Goal: Task Accomplishment & Management: Complete application form

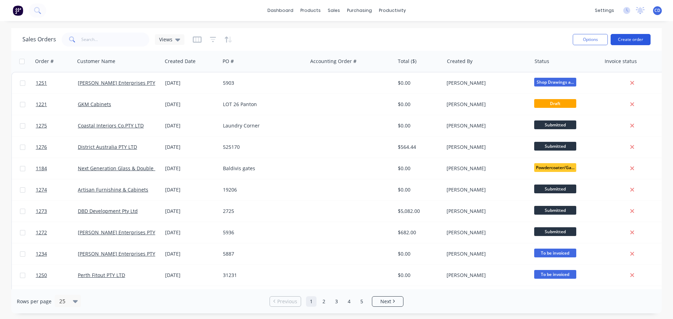
click at [631, 37] on button "Create order" at bounding box center [631, 39] width 40 height 11
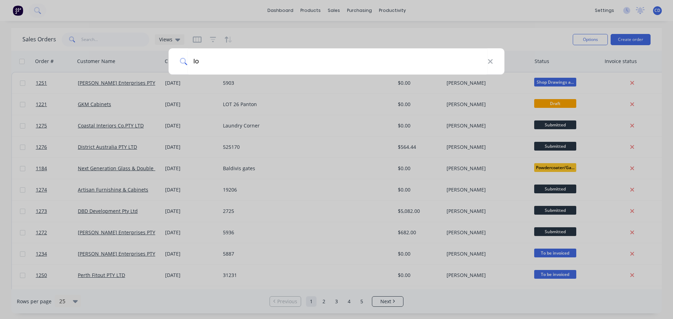
type input "[PERSON_NAME]"
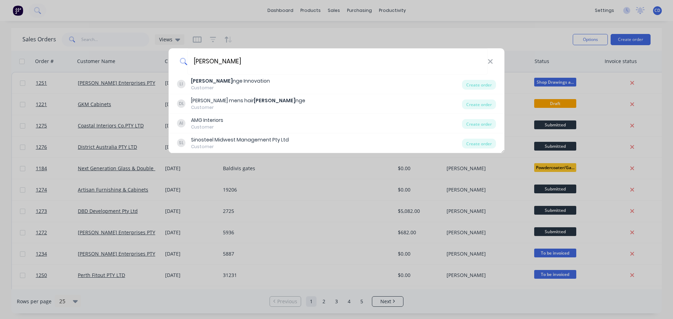
click at [260, 81] on div "[PERSON_NAME] nge Innovation Customer" at bounding box center [319, 84] width 285 height 14
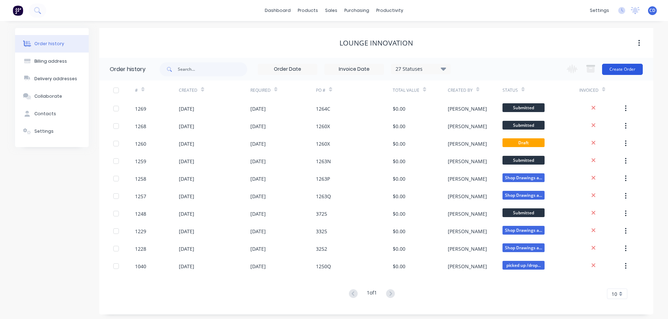
click at [623, 72] on button "Create Order" at bounding box center [622, 69] width 41 height 11
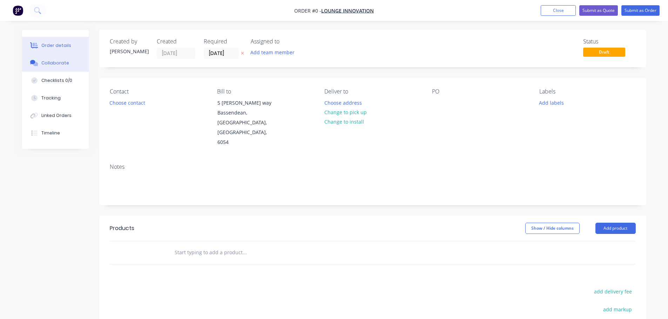
click at [62, 66] on div "Collaborate" at bounding box center [55, 63] width 28 height 6
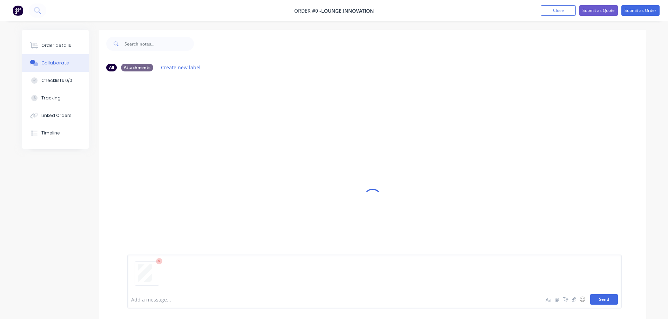
click at [610, 300] on button "Send" at bounding box center [604, 299] width 28 height 11
click at [64, 42] on div "Order details" at bounding box center [56, 45] width 30 height 6
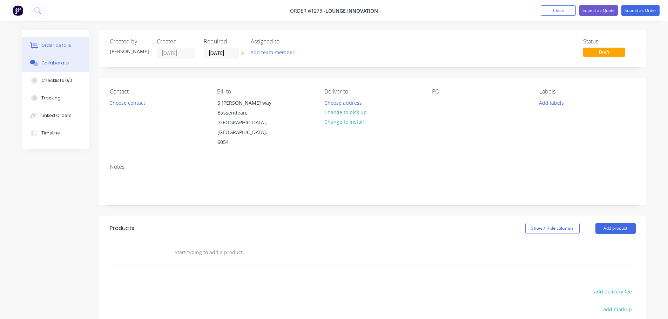
click at [53, 60] on div "Collaborate" at bounding box center [55, 63] width 28 height 6
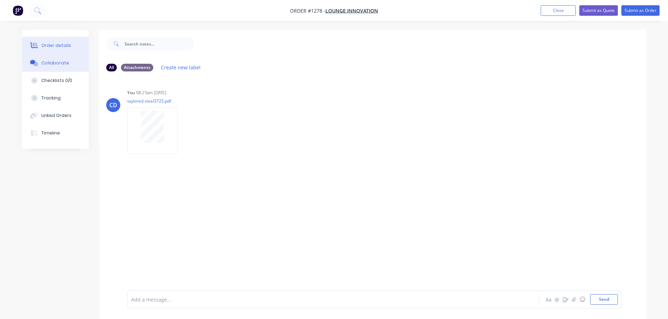
click at [56, 40] on button "Order details" at bounding box center [55, 46] width 67 height 18
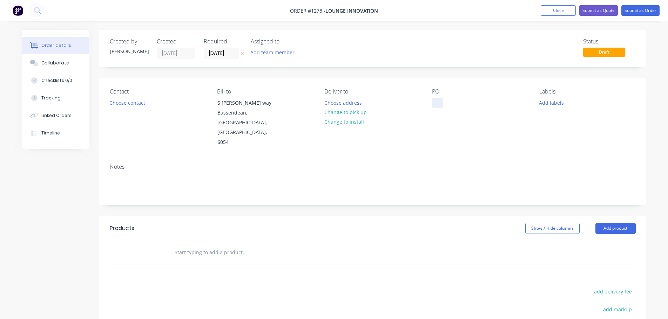
click at [434, 101] on div at bounding box center [437, 103] width 11 height 10
click at [428, 99] on div "Contact Choose contact [PERSON_NAME] to [STREET_ADDRESS][PERSON_NAME] Deliver t…" at bounding box center [372, 118] width 547 height 80
click at [439, 103] on div at bounding box center [437, 103] width 11 height 10
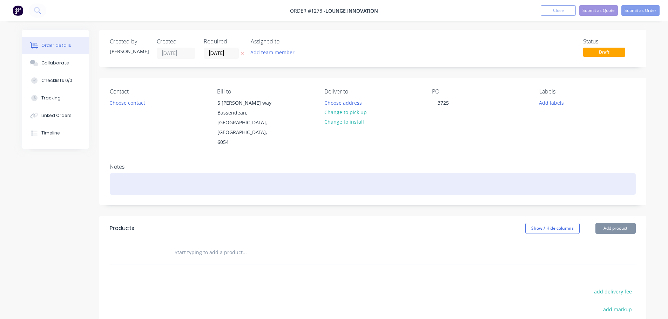
click at [160, 174] on div at bounding box center [373, 184] width 526 height 21
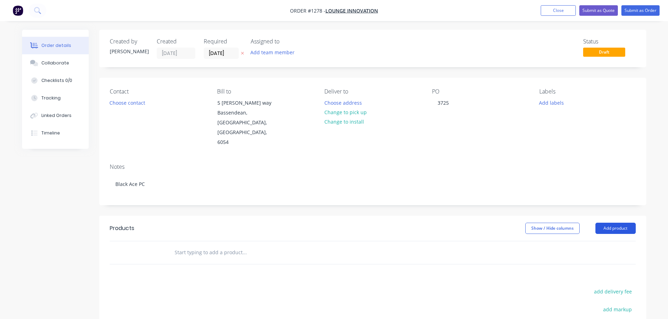
click at [609, 223] on button "Add product" at bounding box center [615, 228] width 40 height 11
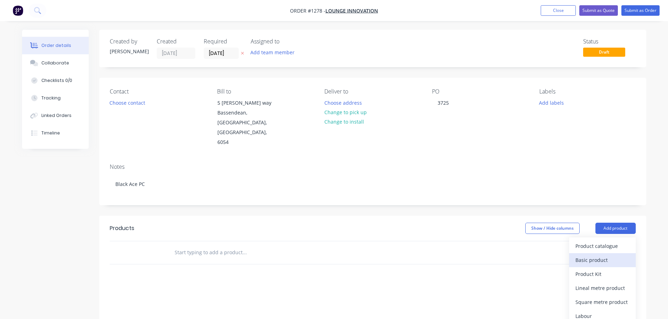
click at [596, 255] on div "Basic product" at bounding box center [602, 260] width 54 height 10
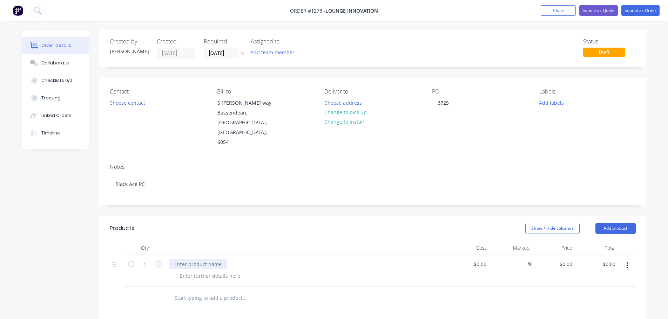
click at [208, 259] on div at bounding box center [198, 264] width 59 height 10
click at [571, 259] on input "0" at bounding box center [567, 264] width 16 height 10
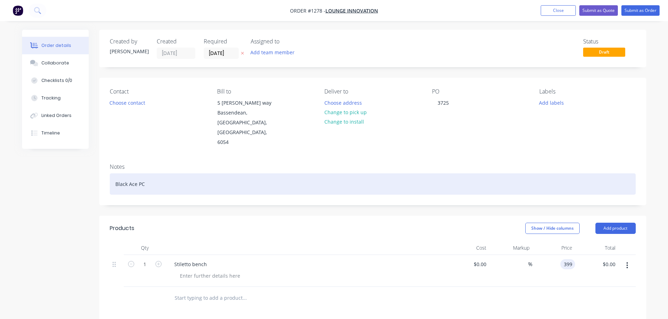
type input "$399.00"
click at [599, 174] on div "Black Ace PC" at bounding box center [373, 184] width 526 height 21
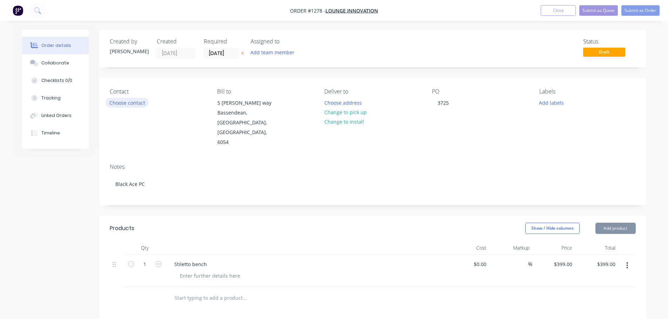
click at [127, 106] on button "Choose contact" at bounding box center [127, 102] width 43 height 9
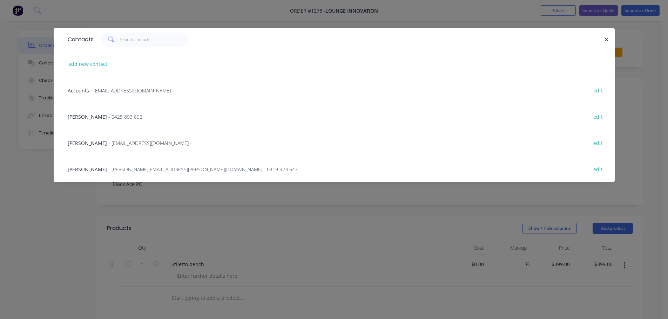
click at [97, 121] on div "[PERSON_NAME] - 0425 893 892 edit" at bounding box center [334, 116] width 540 height 26
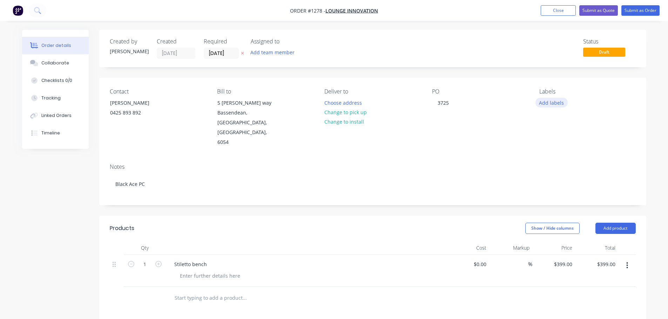
click at [551, 105] on button "Add labels" at bounding box center [551, 102] width 32 height 9
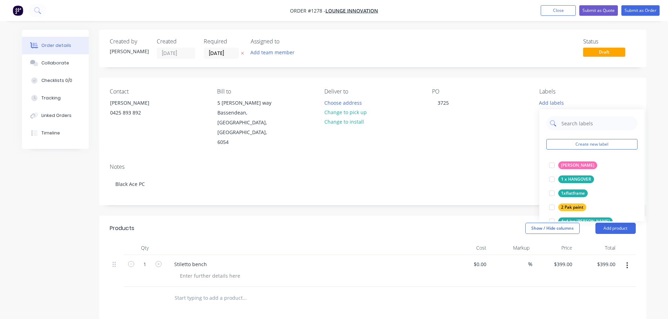
click at [576, 125] on input "text" at bounding box center [597, 123] width 73 height 14
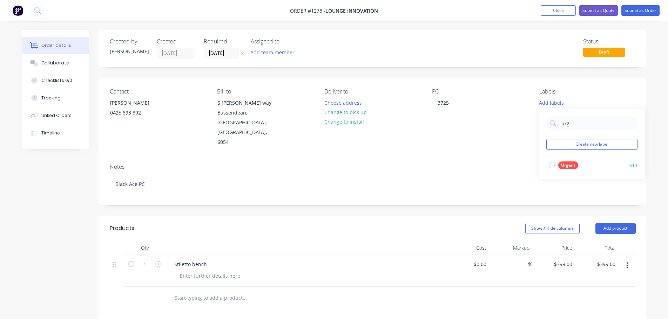
click at [566, 165] on div "Urgent" at bounding box center [568, 166] width 20 height 8
click at [578, 127] on div "urg Create new label Urgent edit" at bounding box center [591, 141] width 105 height 70
click at [582, 123] on input "urg" at bounding box center [597, 120] width 73 height 14
type input "u"
type input "pow"
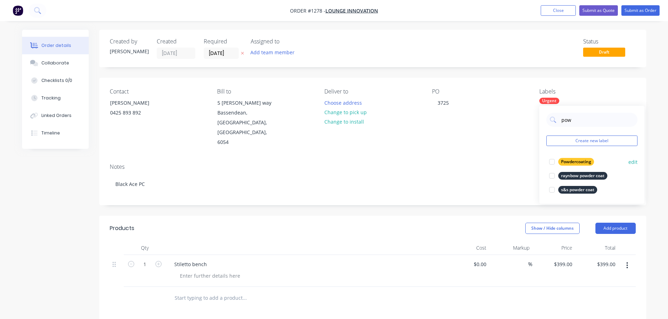
click at [577, 159] on div "Powdercoating" at bounding box center [576, 162] width 36 height 8
click at [623, 67] on div "Created by [PERSON_NAME] Created [DATE] Required [DATE] Assigned to Add team me…" at bounding box center [372, 49] width 547 height 38
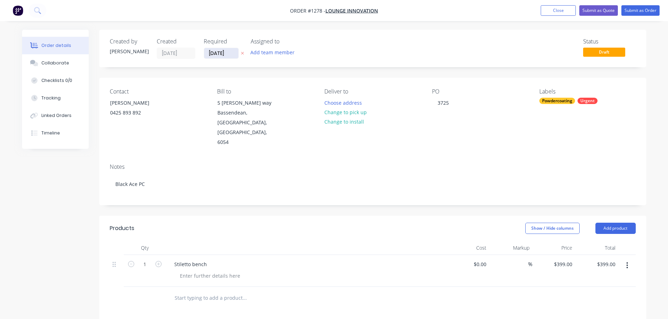
click at [227, 53] on input "[DATE]" at bounding box center [221, 53] width 34 height 11
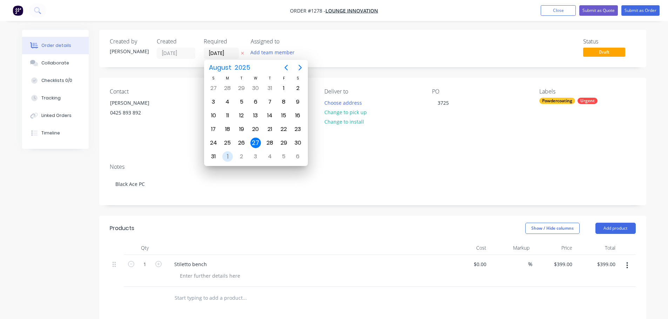
click at [224, 156] on div "1" at bounding box center [227, 156] width 11 height 11
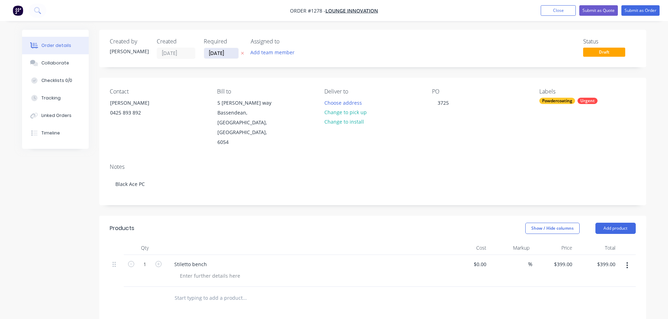
click at [210, 50] on input "[DATE]" at bounding box center [221, 53] width 34 height 11
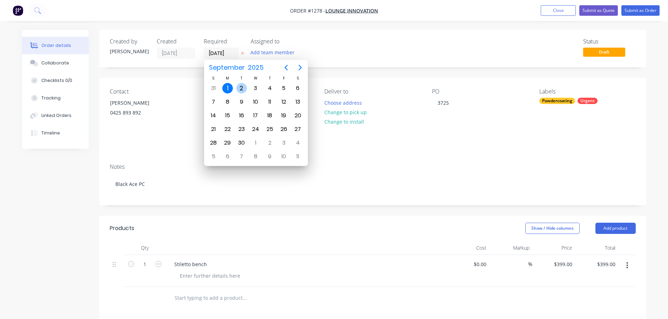
click at [240, 88] on div "2" at bounding box center [241, 88] width 11 height 11
type input "[DATE]"
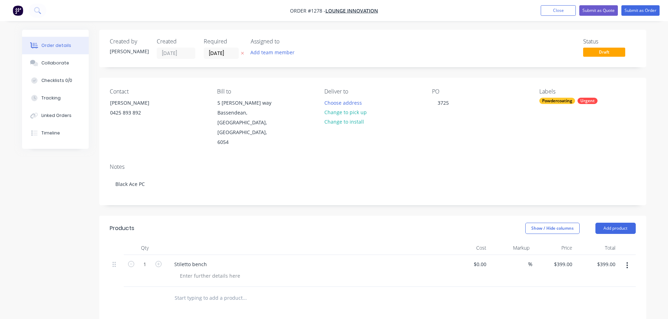
click at [310, 52] on div "Add team member" at bounding box center [286, 53] width 70 height 11
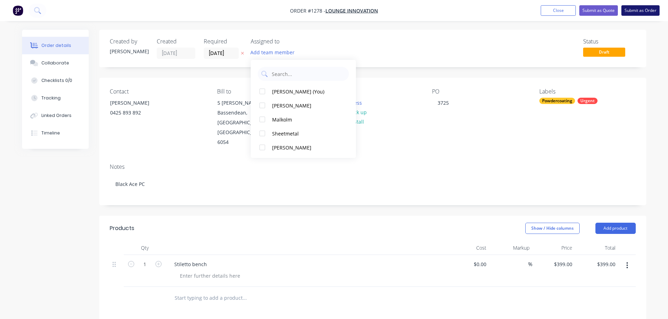
drag, startPoint x: 637, startPoint y: 11, endPoint x: 641, endPoint y: 11, distance: 4.2
click at [638, 11] on button "Submit as Order" at bounding box center [640, 10] width 38 height 11
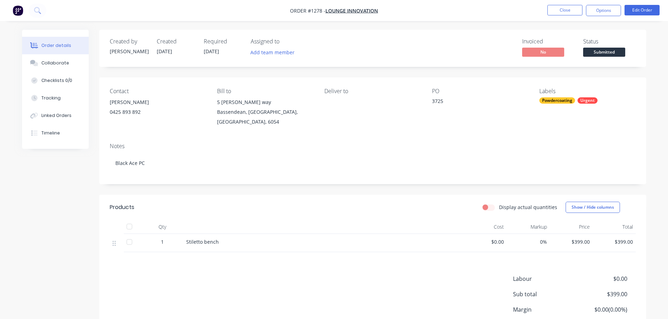
drag, startPoint x: 606, startPoint y: 11, endPoint x: 611, endPoint y: 19, distance: 9.6
click at [607, 11] on button "Options" at bounding box center [603, 10] width 35 height 11
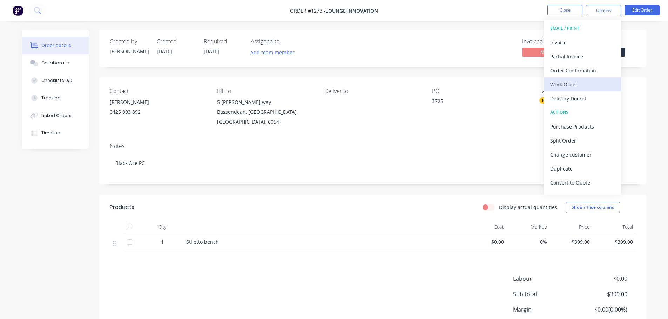
click at [577, 83] on div "Work Order" at bounding box center [582, 85] width 64 height 10
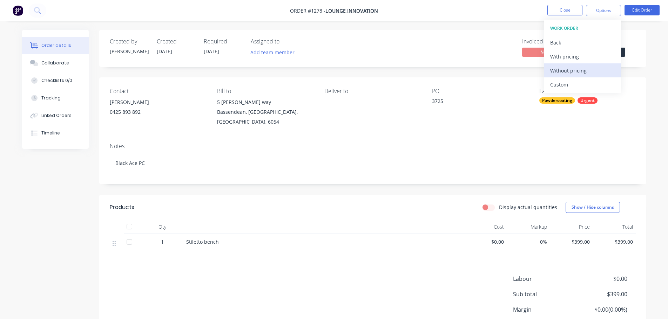
click at [574, 67] on div "Without pricing" at bounding box center [582, 71] width 64 height 10
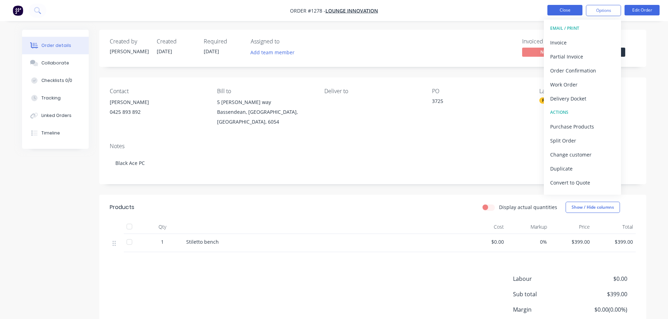
click at [550, 12] on button "Close" at bounding box center [564, 10] width 35 height 11
